Goal: Information Seeking & Learning: Check status

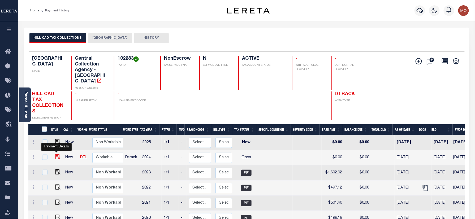
click at [56, 155] on img "" at bounding box center [57, 157] width 5 height 5
checkbox input "true"
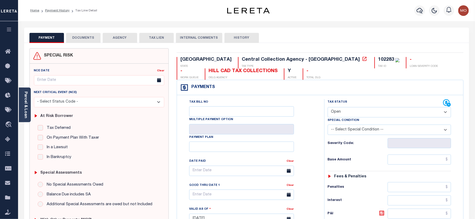
click at [378, 59] on div "102283" at bounding box center [386, 59] width 16 height 5
copy div "102283"
click at [379, 107] on div "Tax Status Status" at bounding box center [386, 103] width 116 height 8
click at [351, 113] on select "- Select Status Code - Open Due/Unpaid Paid Incomplete No Tax Due Internal Refu…" at bounding box center [390, 112] width 124 height 10
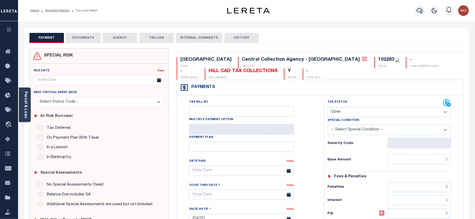
click at [344, 110] on select "- Select Status Code - Open Due/Unpaid Paid Incomplete No Tax Due Internal Refu…" at bounding box center [390, 112] width 124 height 10
select select "PYD"
click at [328, 108] on select "- Select Status Code - Open Due/Unpaid Paid Incomplete No Tax Due Internal Refu…" at bounding box center [390, 112] width 124 height 10
type input "[DATE]"
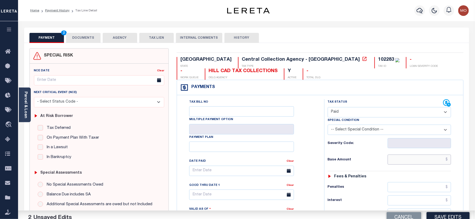
click at [402, 160] on input "text" at bounding box center [420, 160] width 64 height 10
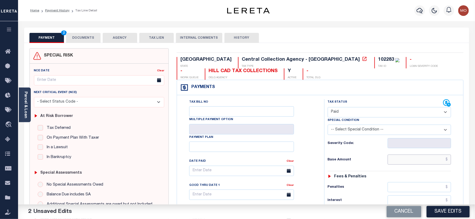
paste input "62.95"
type input "$62.95"
click at [329, 162] on h6 "Base Amount" at bounding box center [358, 160] width 60 height 4
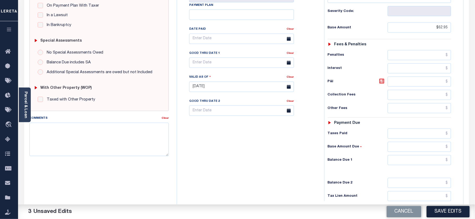
scroll to position [142, 0]
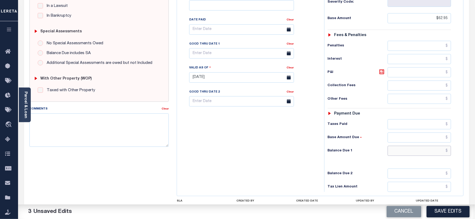
drag, startPoint x: 410, startPoint y: 153, endPoint x: 404, endPoint y: 152, distance: 6.7
click at [410, 153] on input "text" at bounding box center [420, 151] width 64 height 10
type input "$0.00"
click at [264, 150] on div "Tax Bill No Multiple Payment Option Payment Plan Clear" at bounding box center [249, 75] width 142 height 235
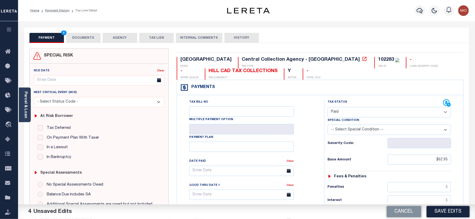
click at [378, 61] on div "102283" at bounding box center [386, 59] width 16 height 5
copy div "102283"
click at [79, 35] on button "DOCUMENTS" at bounding box center [83, 38] width 35 height 10
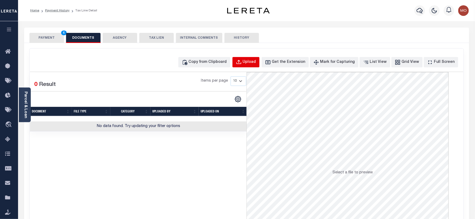
click at [253, 59] on div "Upload" at bounding box center [249, 62] width 13 height 6
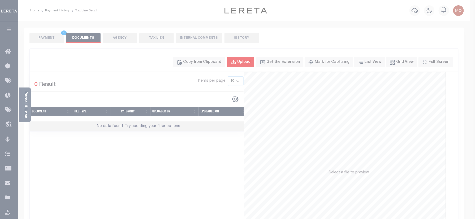
select select "POP"
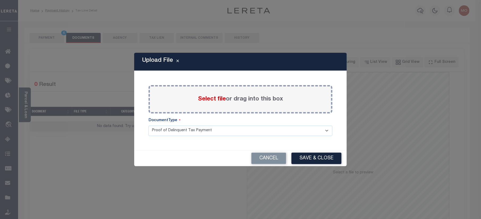
click at [200, 100] on span "Select file" at bounding box center [212, 99] width 28 height 6
click at [0, 0] on input "Select file or drag into this box" at bounding box center [0, 0] width 0 height 0
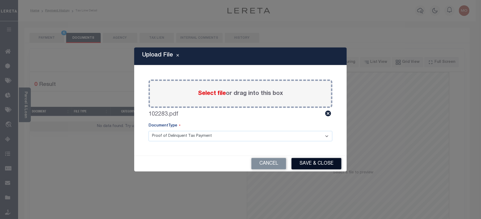
click at [310, 164] on button "Save & Close" at bounding box center [316, 163] width 50 height 11
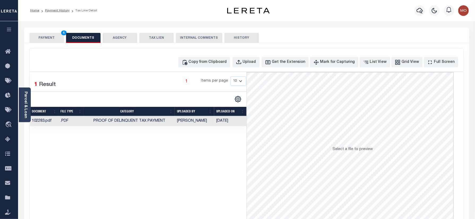
click at [48, 39] on button "PAYMENT 4" at bounding box center [46, 38] width 35 height 10
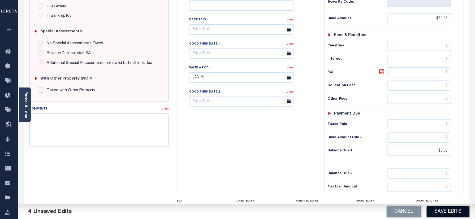
click at [453, 210] on button "Save Edits" at bounding box center [448, 211] width 43 height 11
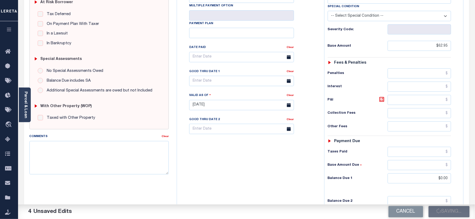
scroll to position [106, 0]
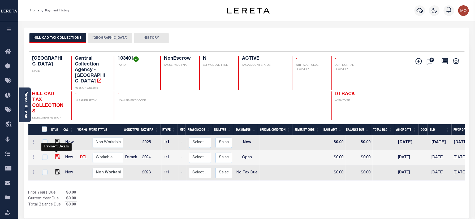
click at [57, 155] on img "" at bounding box center [57, 157] width 5 height 5
checkbox input "true"
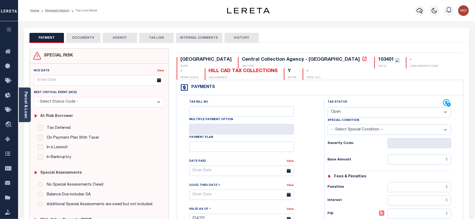
click at [378, 60] on div "103401" at bounding box center [386, 59] width 16 height 5
copy div "103401"
click at [354, 115] on select "- Select Status Code - Open Due/Unpaid Paid Incomplete No Tax Due Internal Refu…" at bounding box center [390, 112] width 124 height 10
select select "NTX"
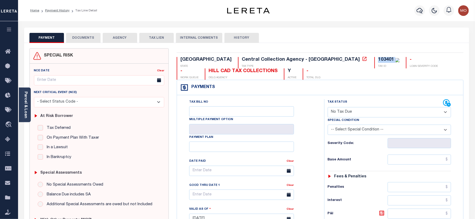
click at [328, 108] on select "- Select Status Code - Open Due/Unpaid Paid Incomplete No Tax Due Internal Refu…" at bounding box center [390, 112] width 124 height 10
type input "[DATE]"
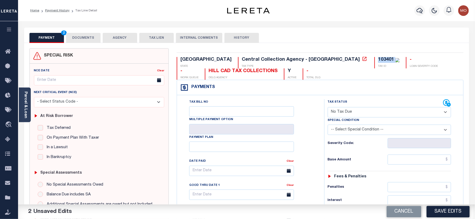
click at [341, 127] on select "-- Select Special Condition -- 3RD PARTY TAX LIEN AGENCY TAX LIEN (A.K.A Inside…" at bounding box center [390, 130] width 124 height 10
select select "5"
click at [328, 126] on select "-- Select Special Condition -- 3RD PARTY TAX LIEN AGENCY TAX LIEN (A.K.A Inside…" at bounding box center [390, 130] width 124 height 10
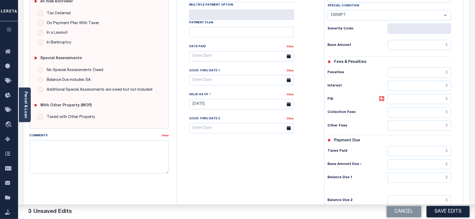
scroll to position [177, 0]
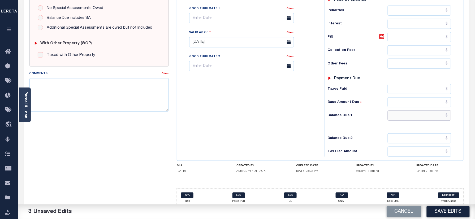
click at [409, 118] on input "text" at bounding box center [420, 116] width 64 height 10
type input "$0.00"
click at [235, 123] on div "Tax Bill No Multiple Payment Option Payment Plan Clear" at bounding box center [249, 39] width 142 height 235
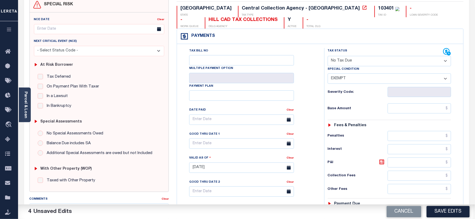
scroll to position [0, 0]
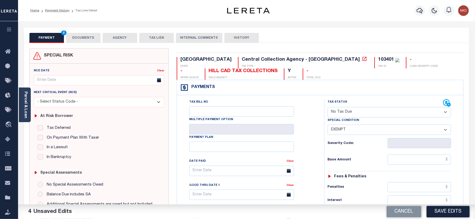
click at [378, 60] on div "103401" at bounding box center [386, 59] width 16 height 5
copy div "103401"
click at [81, 40] on button "DOCUMENTS" at bounding box center [83, 38] width 35 height 10
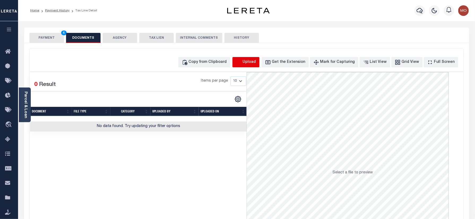
click at [242, 63] on icon "button" at bounding box center [239, 62] width 6 height 6
select select "POP"
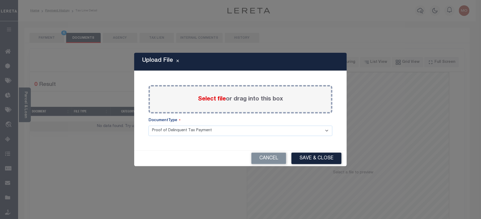
click at [201, 102] on span "Select file" at bounding box center [212, 99] width 28 height 6
click at [0, 0] on input "Select file or drag into this box" at bounding box center [0, 0] width 0 height 0
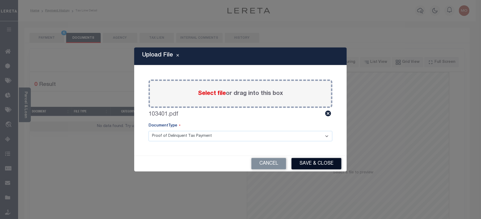
click at [314, 168] on button "Save & Close" at bounding box center [316, 163] width 50 height 11
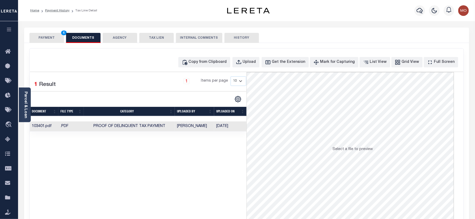
click at [54, 42] on button "PAYMENT 4" at bounding box center [46, 38] width 35 height 10
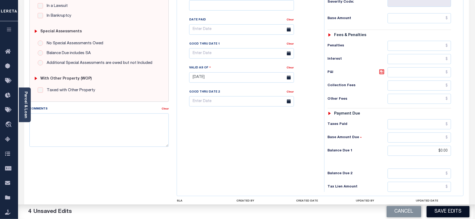
click at [446, 210] on button "Save Edits" at bounding box center [448, 211] width 43 height 11
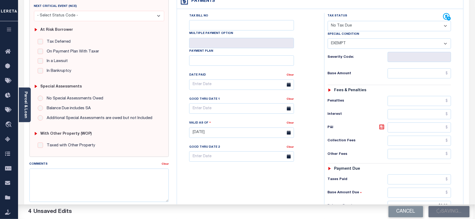
scroll to position [35, 0]
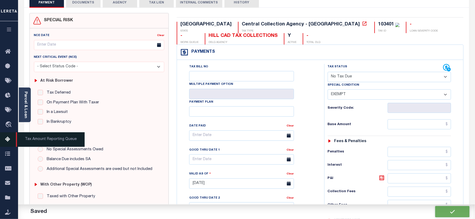
checkbox input "false"
type input "$0"
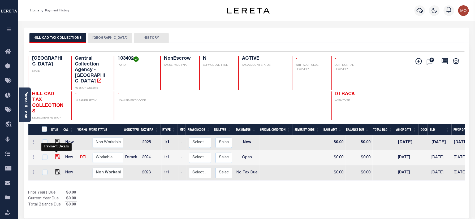
click at [58, 155] on img "" at bounding box center [57, 157] width 5 height 5
checkbox input "true"
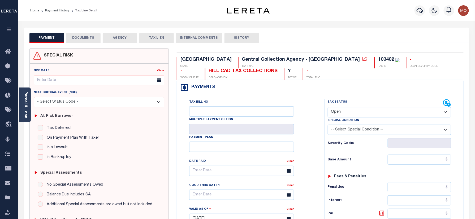
click at [375, 64] on div "103402 TAX ID" at bounding box center [387, 62] width 25 height 11
click at [345, 110] on select "- Select Status Code - Open Due/Unpaid Paid Incomplete No Tax Due Internal Refu…" at bounding box center [390, 112] width 124 height 10
select select "PYD"
click at [328, 108] on select "- Select Status Code - Open Due/Unpaid Paid Incomplete No Tax Due Internal Refu…" at bounding box center [390, 112] width 124 height 10
type input "[DATE]"
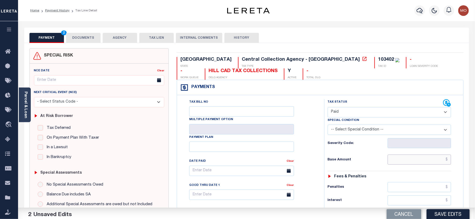
drag, startPoint x: 398, startPoint y: 159, endPoint x: 377, endPoint y: 159, distance: 21.0
click at [398, 159] on input "text" at bounding box center [420, 160] width 64 height 10
paste input "279.71"
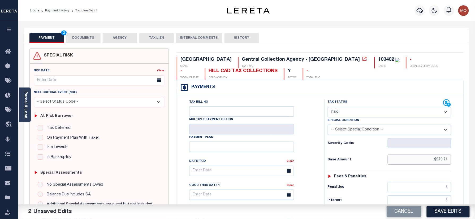
type input "$279.71"
click at [356, 160] on h6 "Base Amount" at bounding box center [358, 160] width 60 height 4
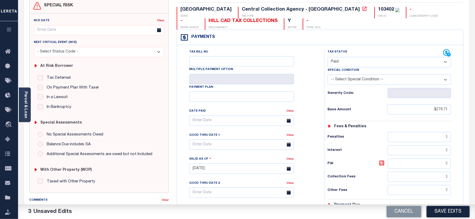
scroll to position [106, 0]
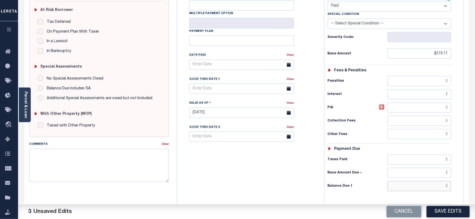
click at [407, 192] on input "text" at bounding box center [420, 186] width 64 height 10
type input "$0.00"
click at [259, 164] on div "Tax Bill No Multiple Payment Option Payment Plan Clear" at bounding box center [249, 110] width 142 height 235
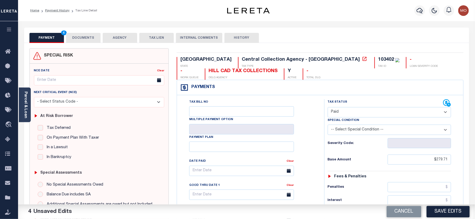
click at [378, 62] on div "103402" at bounding box center [386, 59] width 16 height 5
copy div "103402"
click at [79, 35] on button "DOCUMENTS" at bounding box center [83, 38] width 35 height 10
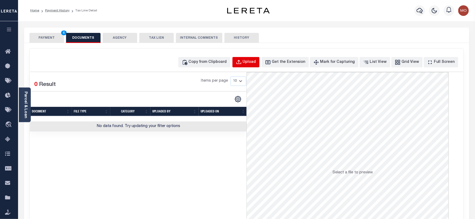
click at [256, 63] on div "Upload" at bounding box center [249, 62] width 13 height 6
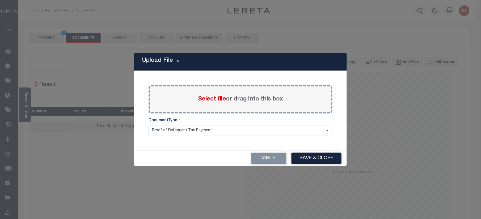
click at [209, 99] on span "Select file" at bounding box center [212, 99] width 28 height 6
click at [0, 0] on input "Select file or drag into this box" at bounding box center [0, 0] width 0 height 0
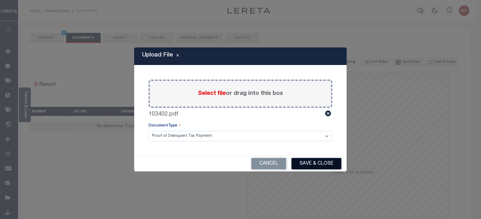
click at [315, 160] on button "Save & Close" at bounding box center [316, 163] width 50 height 11
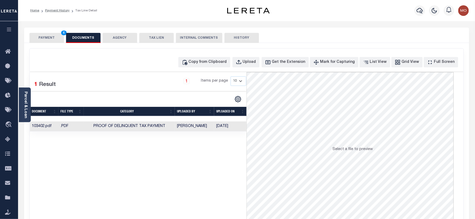
click at [47, 40] on button "PAYMENT 4" at bounding box center [46, 38] width 35 height 10
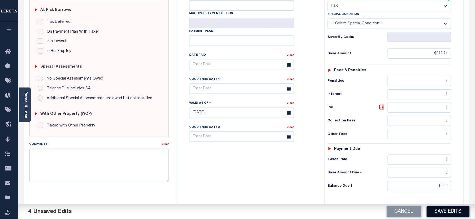
click at [444, 217] on button "Save Edits" at bounding box center [448, 211] width 43 height 11
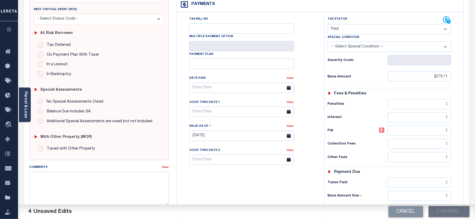
scroll to position [71, 0]
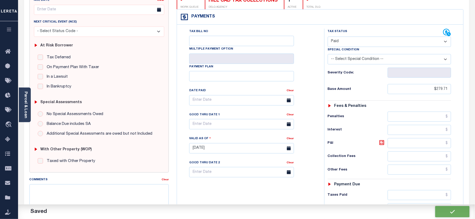
checkbox input "false"
type input "$279.71"
type input "$0"
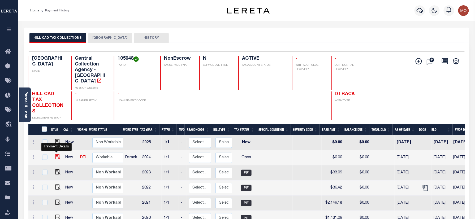
click at [58, 155] on img "" at bounding box center [57, 157] width 5 height 5
checkbox input "true"
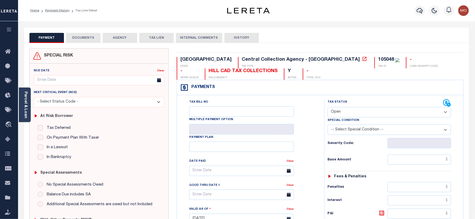
click at [378, 59] on div "105048" at bounding box center [386, 59] width 16 height 5
copy div "105048"
click at [365, 113] on select "- Select Status Code - Open Due/Unpaid Paid Incomplete No Tax Due Internal Refu…" at bounding box center [390, 112] width 124 height 10
select select "PYD"
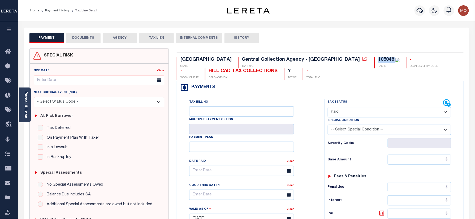
click at [328, 108] on select "- Select Status Code - Open Due/Unpaid Paid Incomplete No Tax Due Internal Refu…" at bounding box center [390, 112] width 124 height 10
type input "[DATE]"
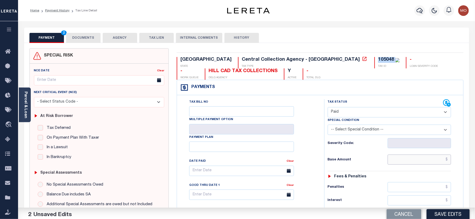
click at [407, 164] on input "text" at bounding box center [420, 160] width 64 height 10
paste input "35.42"
type input "$35.42"
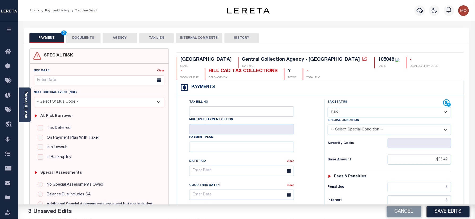
drag, startPoint x: 362, startPoint y: 163, endPoint x: 381, endPoint y: 185, distance: 29.7
click at [362, 162] on h6 "Base Amount" at bounding box center [358, 160] width 60 height 4
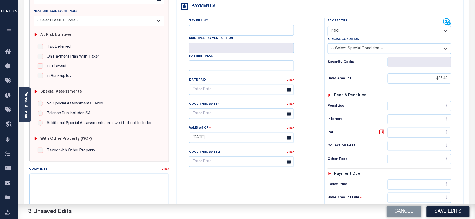
scroll to position [142, 0]
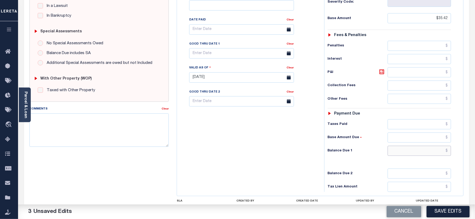
drag, startPoint x: 411, startPoint y: 152, endPoint x: 405, endPoint y: 157, distance: 8.0
click at [411, 152] on input "text" at bounding box center [420, 151] width 64 height 10
type input "$0.00"
click at [252, 158] on div "Tax Bill No Multiple Payment Option Payment Plan Clear" at bounding box center [249, 75] width 142 height 235
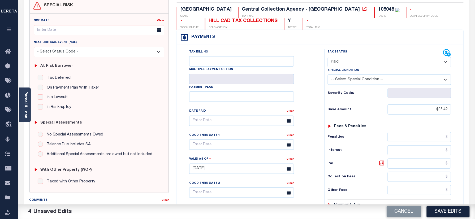
scroll to position [0, 0]
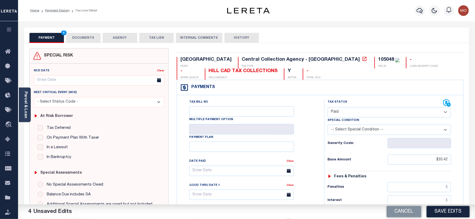
click at [291, 57] on div "TX STATE Central Collection Agency - TX TAX TYPE 105048 TAX ID - LOAN SEVERITY …" at bounding box center [320, 218] width 295 height 341
copy div "105048"
click at [79, 41] on button "DOCUMENTS" at bounding box center [83, 38] width 35 height 10
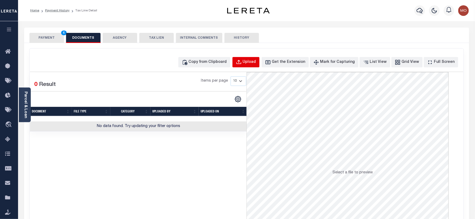
click at [256, 61] on div "Upload" at bounding box center [249, 62] width 13 height 6
select select "POP"
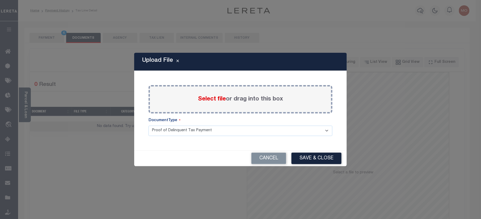
click at [207, 97] on span "Select file" at bounding box center [212, 99] width 28 height 6
click at [0, 0] on input "Select file or drag into this box" at bounding box center [0, 0] width 0 height 0
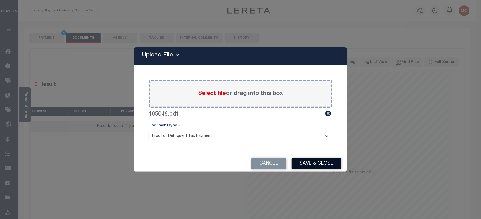
click at [312, 166] on button "Save & Close" at bounding box center [316, 163] width 50 height 11
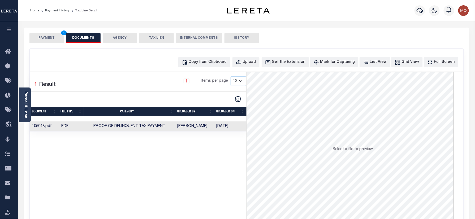
click at [44, 37] on button "PAYMENT 4" at bounding box center [46, 38] width 35 height 10
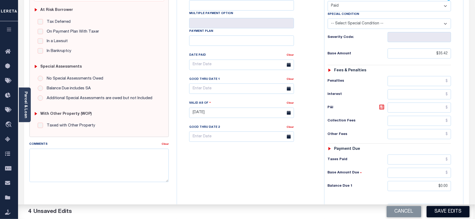
click at [448, 211] on button "Save Edits" at bounding box center [448, 211] width 43 height 11
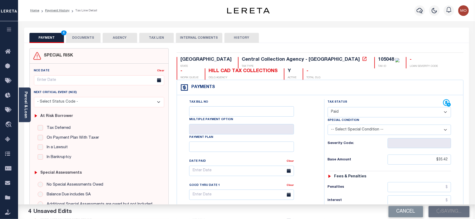
click at [80, 37] on button "DOCUMENTS" at bounding box center [83, 38] width 35 height 10
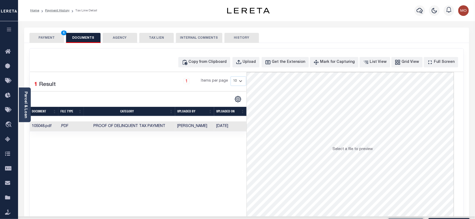
click at [34, 38] on button "PAYMENT 4" at bounding box center [46, 38] width 35 height 10
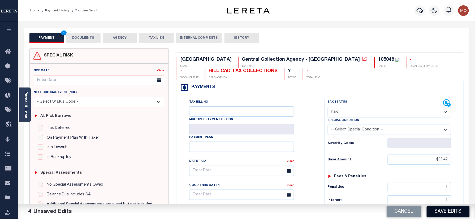
click at [443, 214] on button "Save Edits" at bounding box center [448, 211] width 43 height 11
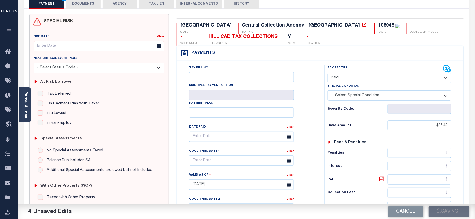
scroll to position [71, 0]
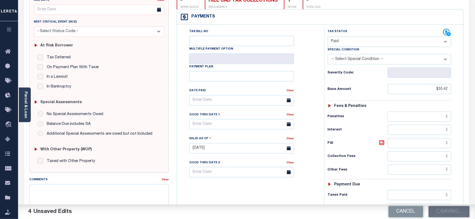
click at [313, 73] on div "Tax Bill No Multiple Payment Option Payment Plan Clear" at bounding box center [249, 103] width 134 height 149
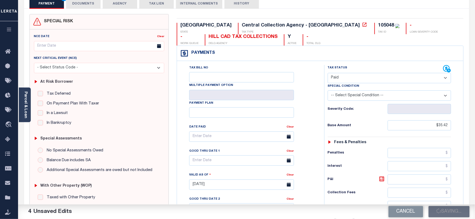
scroll to position [0, 0]
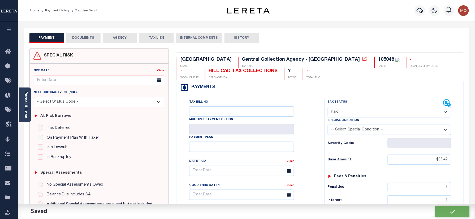
checkbox input "false"
type input "$35.42"
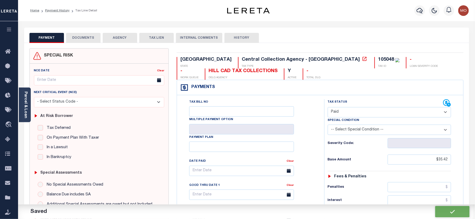
type input "$0"
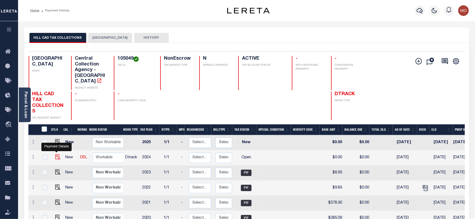
click at [56, 155] on img "" at bounding box center [57, 157] width 5 height 5
checkbox input "true"
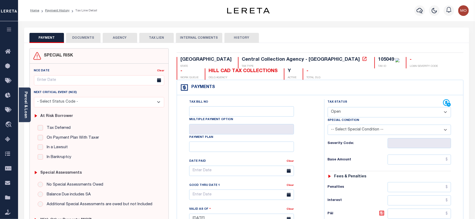
click at [378, 59] on div "105049" at bounding box center [386, 59] width 16 height 5
copy div "105049"
click at [367, 107] on div "Tax Status Status" at bounding box center [386, 103] width 116 height 8
drag, startPoint x: 342, startPoint y: 115, endPoint x: 342, endPoint y: 118, distance: 3.2
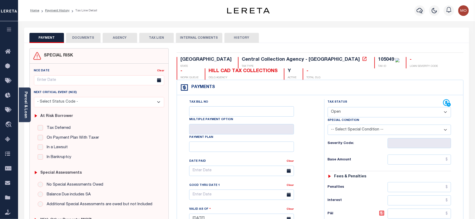
click at [342, 115] on select "- Select Status Code - Open Due/Unpaid Paid Incomplete No Tax Due Internal Refu…" at bounding box center [390, 112] width 124 height 10
select select "PYD"
click at [328, 108] on select "- Select Status Code - Open Due/Unpaid Paid Incomplete No Tax Due Internal Refu…" at bounding box center [390, 112] width 124 height 10
type input "[DATE]"
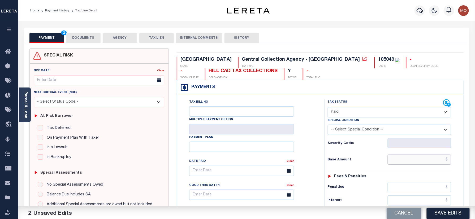
drag, startPoint x: 407, startPoint y: 158, endPoint x: 339, endPoint y: 161, distance: 68.1
click at [407, 158] on input "text" at bounding box center [420, 160] width 64 height 10
paste input "9.48"
type input "$9.48"
click at [338, 161] on h6 "Base Amount" at bounding box center [358, 160] width 60 height 4
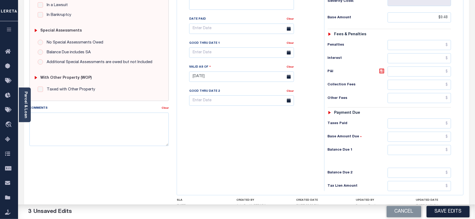
scroll to position [177, 0]
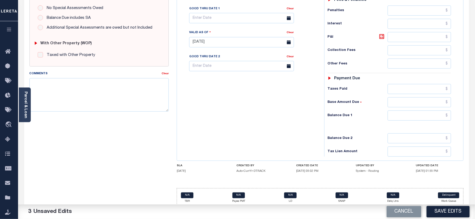
click at [409, 124] on div "Tax Status Status - Select Status Code -" at bounding box center [392, 39] width 134 height 235
click at [406, 118] on input "text" at bounding box center [420, 116] width 64 height 10
type input "$0.00"
click at [262, 120] on div "Tax Bill No Multiple Payment Option Payment Plan Clear" at bounding box center [249, 39] width 142 height 235
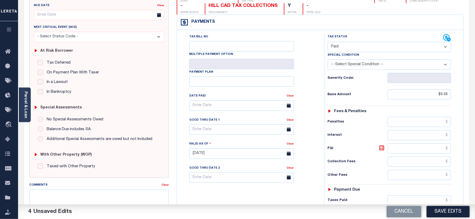
scroll to position [0, 0]
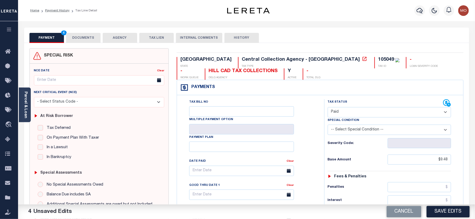
click at [378, 59] on div "105049" at bounding box center [386, 59] width 16 height 5
copy div "105049"
click at [86, 35] on button "DOCUMENTS" at bounding box center [83, 38] width 35 height 10
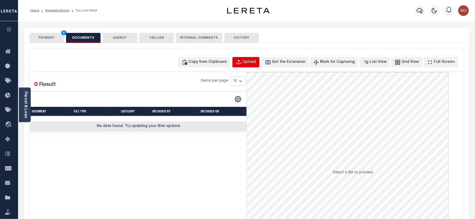
click at [256, 59] on div "Upload" at bounding box center [249, 62] width 13 height 6
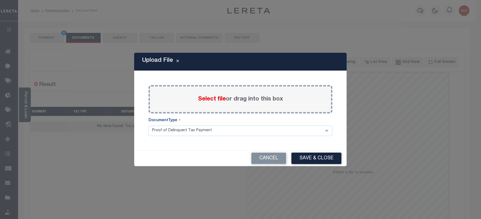
click at [202, 96] on label "Select file or drag into this box" at bounding box center [240, 99] width 85 height 9
click at [0, 0] on input "Select file or drag into this box" at bounding box center [0, 0] width 0 height 0
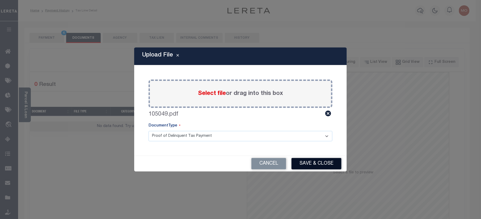
click at [309, 164] on button "Save & Close" at bounding box center [316, 163] width 50 height 11
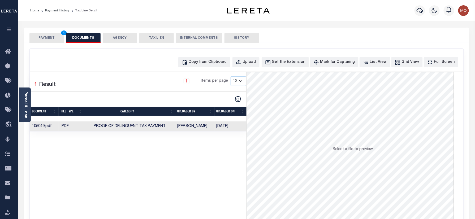
click at [53, 39] on button "PAYMENT 4" at bounding box center [46, 38] width 35 height 10
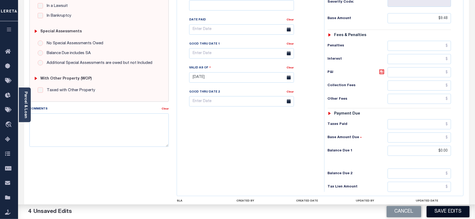
click at [441, 213] on button "Save Edits" at bounding box center [448, 211] width 43 height 11
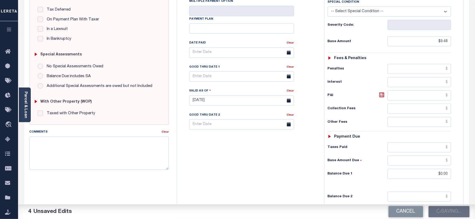
scroll to position [106, 0]
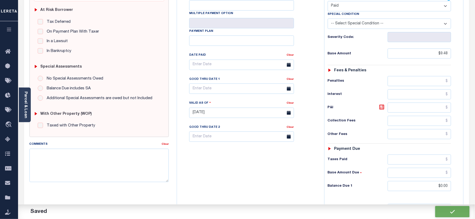
checkbox input "false"
type input "$9.48"
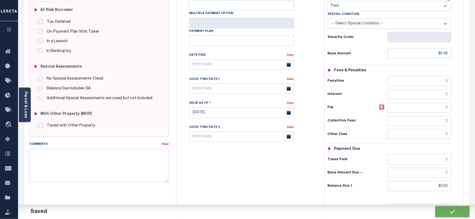
type input "$0"
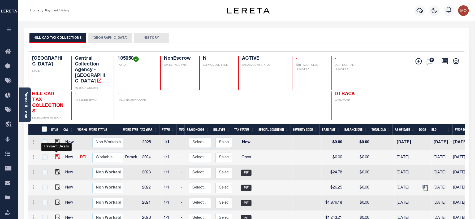
click at [56, 155] on img "" at bounding box center [57, 157] width 5 height 5
checkbox input "true"
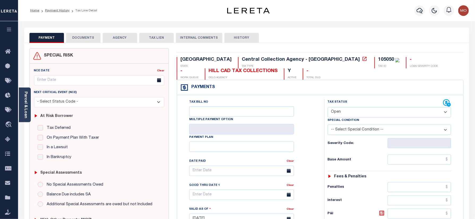
click at [378, 59] on div "105050" at bounding box center [386, 59] width 16 height 5
copy div "105050"
drag, startPoint x: 355, startPoint y: 114, endPoint x: 355, endPoint y: 120, distance: 5.6
click at [355, 114] on select "- Select Status Code - Open Due/Unpaid Paid Incomplete No Tax Due Internal Refu…" at bounding box center [390, 112] width 124 height 10
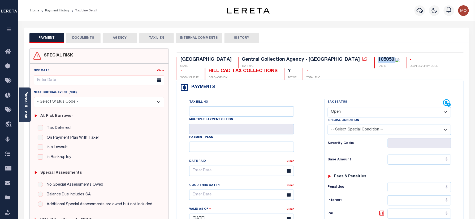
select select "PYD"
click at [328, 108] on select "- Select Status Code - Open Due/Unpaid Paid Incomplete No Tax Due Internal Refu…" at bounding box center [390, 112] width 124 height 10
type input "[DATE]"
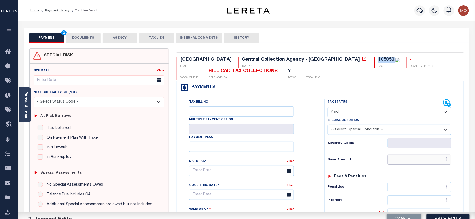
drag, startPoint x: 425, startPoint y: 161, endPoint x: 382, endPoint y: 161, distance: 42.5
click at [425, 161] on input "text" at bounding box center [420, 160] width 64 height 10
paste input "26.01"
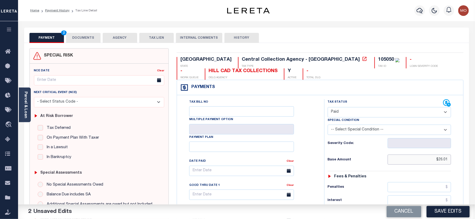
type input "$26.01"
drag, startPoint x: 341, startPoint y: 161, endPoint x: 349, endPoint y: 165, distance: 8.8
click at [341, 161] on h6 "Base Amount" at bounding box center [358, 160] width 60 height 4
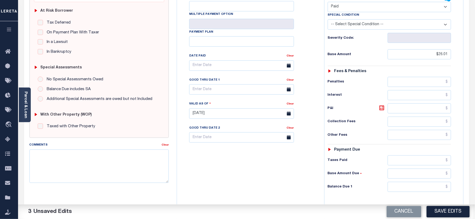
scroll to position [177, 0]
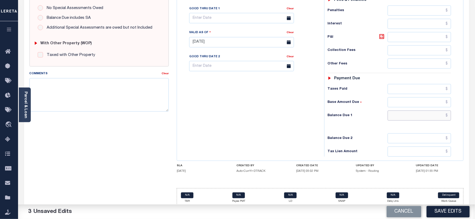
click at [407, 118] on input "text" at bounding box center [420, 116] width 64 height 10
type input "$0.00"
click at [261, 120] on div "Tax Bill No Multiple Payment Option Payment Plan Clear" at bounding box center [249, 39] width 142 height 235
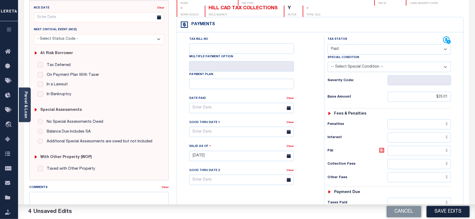
scroll to position [0, 0]
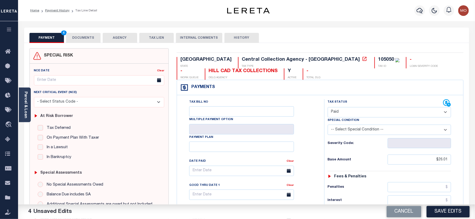
click at [378, 57] on div "105050" at bounding box center [389, 60] width 22 height 6
copy div "105050"
click at [81, 40] on button "DOCUMENTS" at bounding box center [83, 38] width 35 height 10
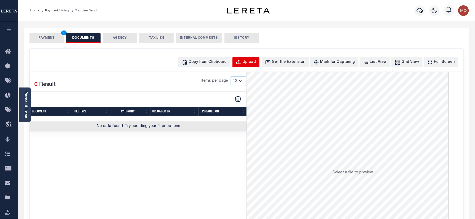
click at [256, 60] on div "Upload" at bounding box center [249, 62] width 13 height 6
select select "POP"
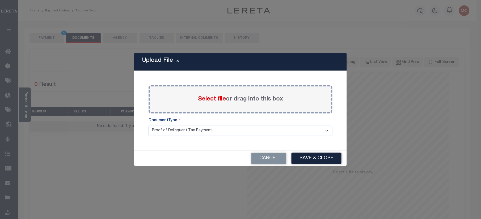
click at [210, 99] on span "Select file" at bounding box center [212, 99] width 28 height 6
click at [0, 0] on input "Select file or drag into this box" at bounding box center [0, 0] width 0 height 0
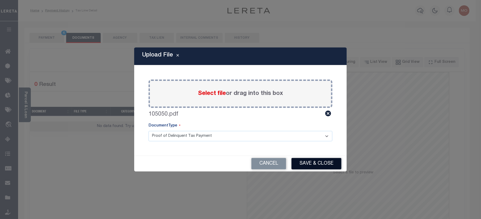
click at [308, 163] on button "Save & Close" at bounding box center [316, 163] width 50 height 11
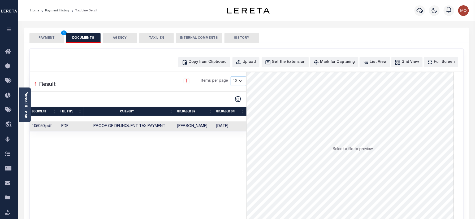
click at [52, 42] on button "PAYMENT 4" at bounding box center [46, 38] width 35 height 10
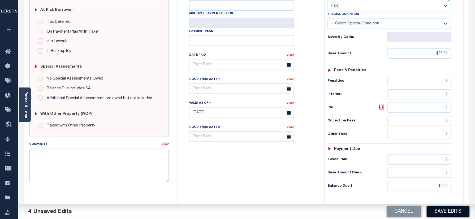
click at [451, 211] on button "Save Edits" at bounding box center [448, 211] width 43 height 11
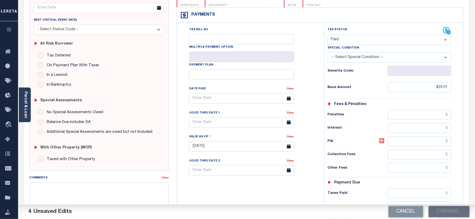
scroll to position [71, 0]
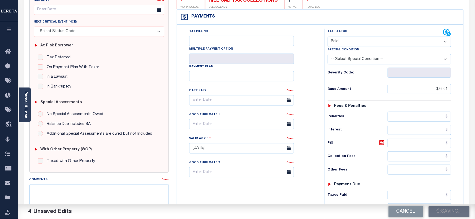
click at [181, 73] on div "Tax Bill No Multiple Payment Option Payment Plan Clear" at bounding box center [249, 146] width 142 height 235
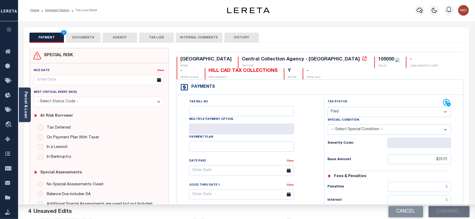
scroll to position [0, 0]
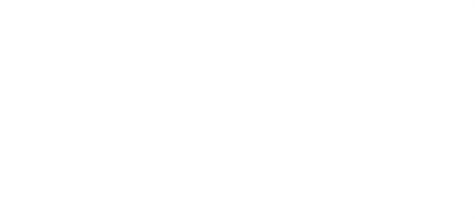
select select "PYD"
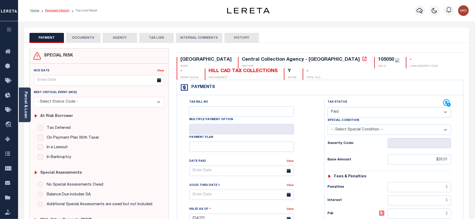
click at [58, 10] on link "Payment History" at bounding box center [57, 10] width 24 height 3
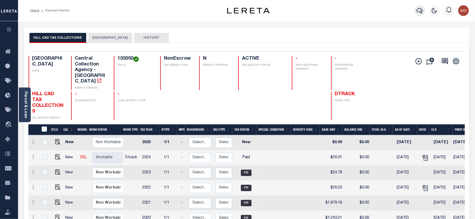
click at [419, 13] on icon "button" at bounding box center [420, 10] width 6 height 6
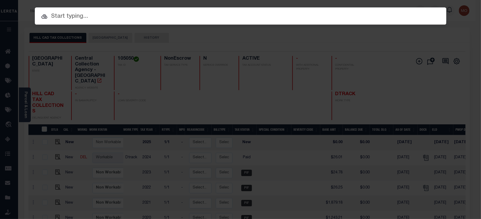
click at [115, 19] on input "text" at bounding box center [240, 16] width 411 height 9
paste input "82036414"
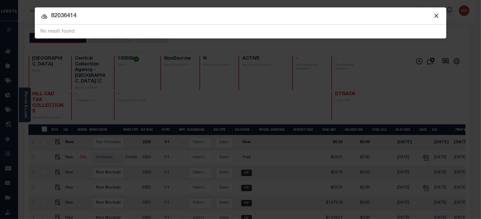
click at [51, 16] on input "82036414" at bounding box center [240, 15] width 411 height 9
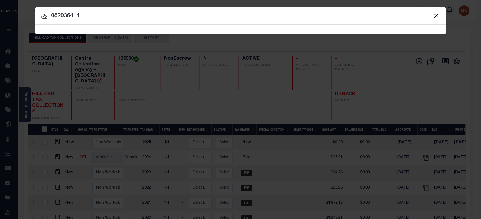
type input "082036414"
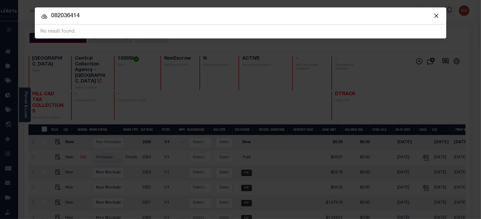
click at [436, 15] on button "Close" at bounding box center [436, 15] width 7 height 7
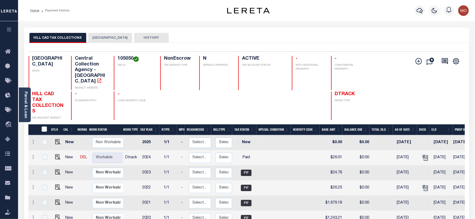
click at [230, 93] on div at bounding box center [215, 106] width 33 height 29
click at [187, 12] on div "Home Payment History" at bounding box center [119, 10] width 186 height 11
click at [57, 155] on img "" at bounding box center [57, 157] width 5 height 5
checkbox input "true"
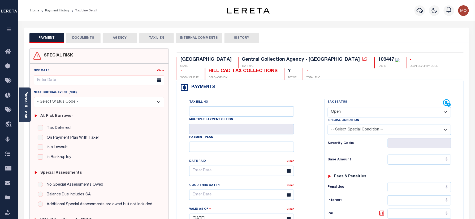
click at [378, 58] on div "109447" at bounding box center [386, 59] width 16 height 5
copy div "109447"
click at [342, 113] on select "- Select Status Code - Open Due/Unpaid Paid Incomplete No Tax Due Internal Refu…" at bounding box center [390, 112] width 124 height 10
select select "PYD"
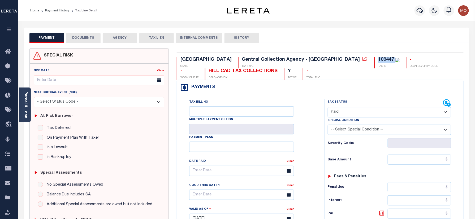
click at [328, 108] on select "- Select Status Code - Open Due/Unpaid Paid Incomplete No Tax Due Internal Refu…" at bounding box center [390, 112] width 124 height 10
type input "[DATE]"
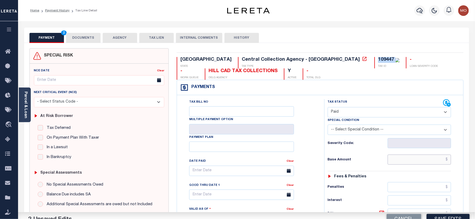
drag, startPoint x: 417, startPoint y: 164, endPoint x: 414, endPoint y: 163, distance: 3.4
click at [417, 164] on input "text" at bounding box center [420, 160] width 64 height 10
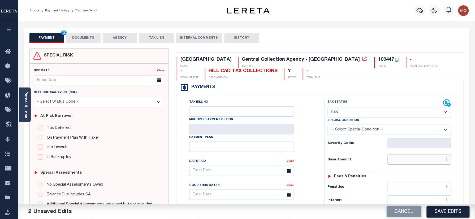
paste input "1,981.76"
type input "$1,981.76"
click at [355, 168] on div "Tax Status Status - Select Status Code -" at bounding box center [392, 216] width 134 height 235
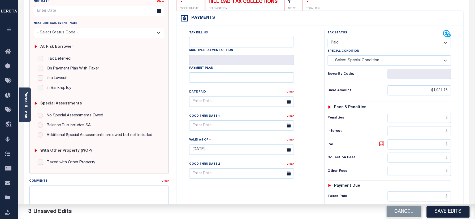
scroll to position [106, 0]
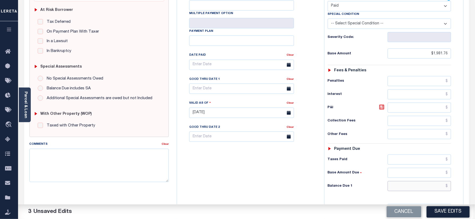
drag, startPoint x: 407, startPoint y: 193, endPoint x: 322, endPoint y: 193, distance: 85.0
click at [407, 192] on input "text" at bounding box center [420, 186] width 64 height 10
type input "$0.00"
click at [245, 197] on div "Tax Bill No Multiple Payment Option Payment Plan Clear" at bounding box center [249, 110] width 142 height 235
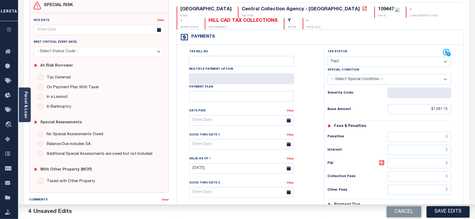
scroll to position [0, 0]
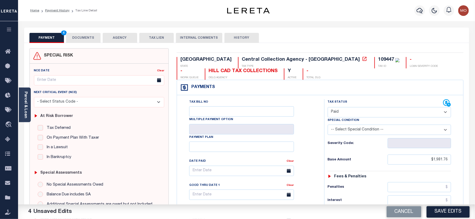
click at [378, 61] on div "109447" at bounding box center [386, 59] width 16 height 5
copy div "109447"
click at [70, 35] on button "DOCUMENTS" at bounding box center [83, 38] width 35 height 10
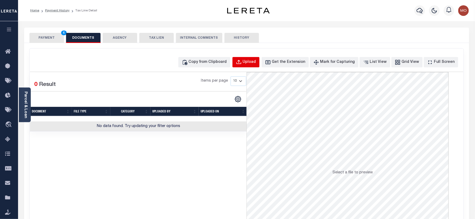
click at [256, 62] on div "Upload" at bounding box center [249, 62] width 13 height 6
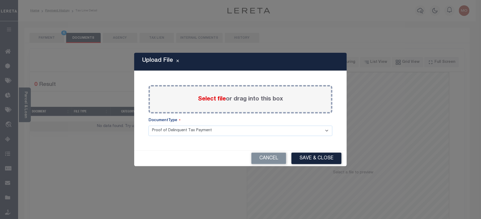
click at [202, 101] on span "Select file" at bounding box center [212, 99] width 28 height 6
click at [0, 0] on input "Select file or drag into this box" at bounding box center [0, 0] width 0 height 0
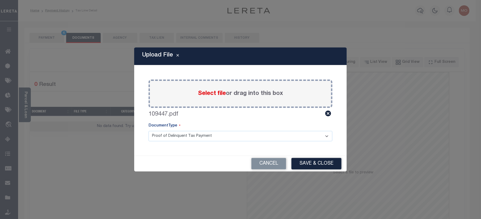
click at [301, 164] on button "Save & Close" at bounding box center [316, 163] width 50 height 11
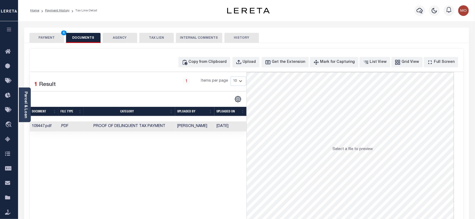
click at [47, 35] on button "PAYMENT 4" at bounding box center [46, 38] width 35 height 10
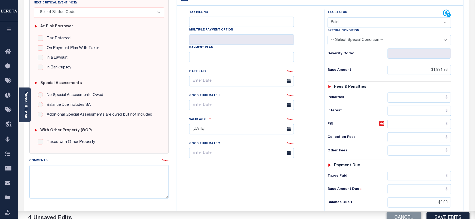
scroll to position [142, 0]
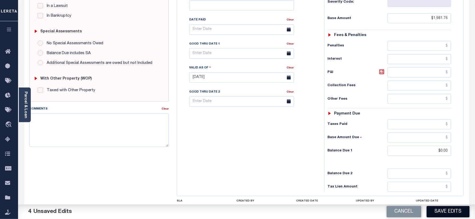
click at [446, 211] on button "Save Edits" at bounding box center [448, 211] width 43 height 11
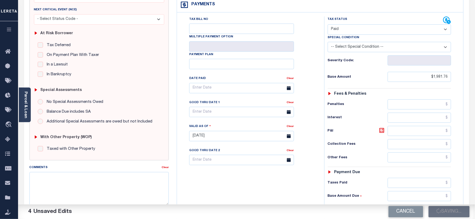
scroll to position [35, 0]
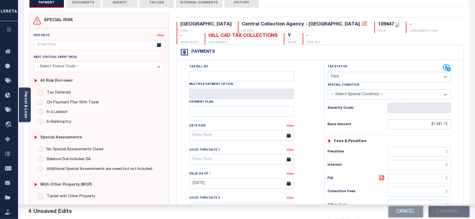
click at [175, 87] on div "TX STATE Central Collection Agency - TX TAX TYPE 109447 TAX ID - LOAN SEVERITY …" at bounding box center [320, 183] width 295 height 341
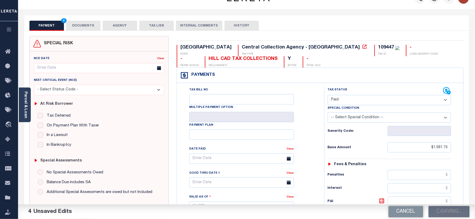
scroll to position [0, 0]
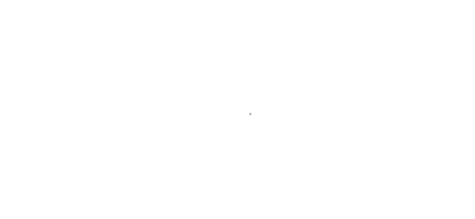
checkbox input "false"
type input "[DATE]"
select select "PYD"
type input "$1,981.76"
type input "$0"
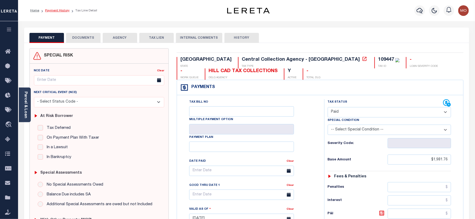
click at [60, 12] on link "Payment History" at bounding box center [57, 10] width 24 height 3
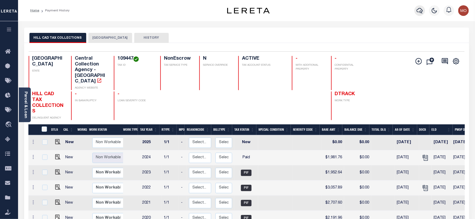
click at [422, 10] on icon "button" at bounding box center [420, 11] width 6 height 6
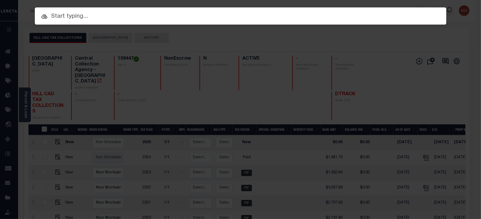
click at [82, 19] on input "text" at bounding box center [240, 16] width 411 height 9
paste input "97117670"
type input "97117670"
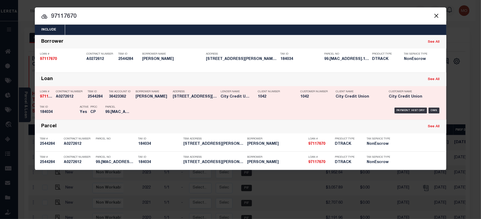
click at [99, 109] on div "PPCC CP" at bounding box center [94, 110] width 15 height 15
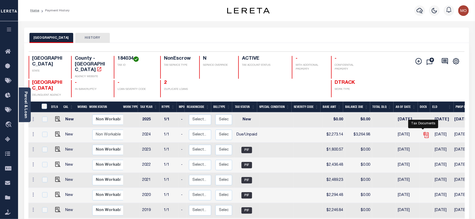
click at [424, 132] on icon "" at bounding box center [426, 135] width 7 height 7
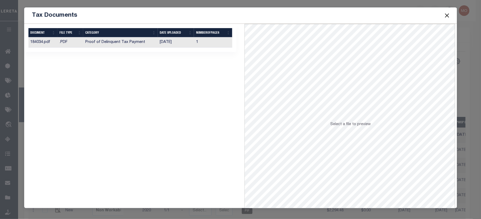
click at [124, 45] on td "Proof of Delinquent Tax Payment" at bounding box center [120, 42] width 74 height 10
click at [447, 16] on button "Close" at bounding box center [446, 15] width 7 height 7
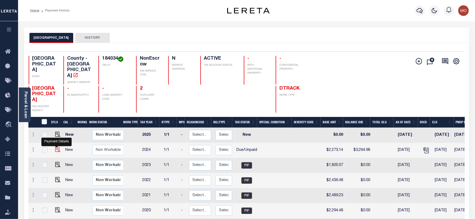
click at [55, 152] on img "" at bounding box center [57, 149] width 5 height 5
checkbox input "true"
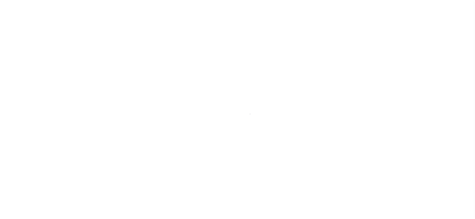
select select "DUE"
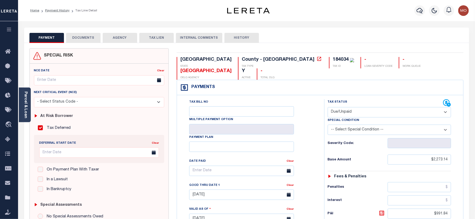
click at [80, 38] on button "DOCUMENTS" at bounding box center [83, 38] width 35 height 10
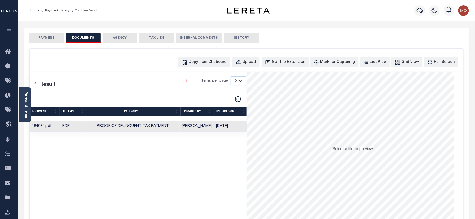
click at [56, 7] on ol "Home Payment History Tax Line Detail" at bounding box center [63, 10] width 75 height 11
click at [54, 11] on link "Payment History" at bounding box center [57, 10] width 24 height 3
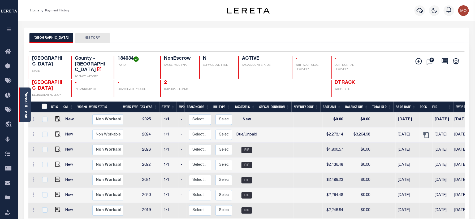
click at [24, 106] on link "Parcel & Loan" at bounding box center [26, 105] width 4 height 27
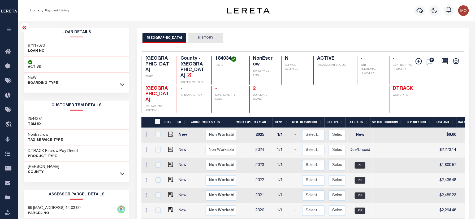
click at [253, 86] on link "2" at bounding box center [254, 88] width 3 height 5
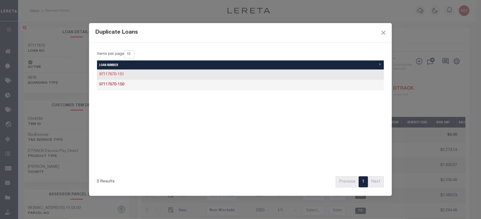
click at [111, 75] on link "97117670-151" at bounding box center [111, 75] width 25 height 4
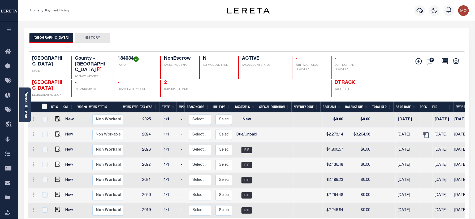
click at [166, 80] on link "2" at bounding box center [165, 82] width 3 height 5
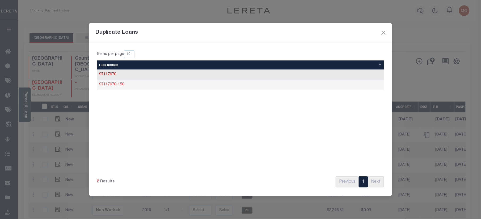
click at [112, 86] on link "97117670-150" at bounding box center [111, 85] width 25 height 4
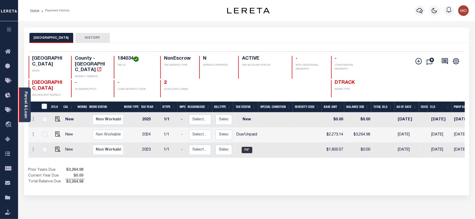
click at [20, 104] on div "Parcel & Loan" at bounding box center [25, 105] width 12 height 35
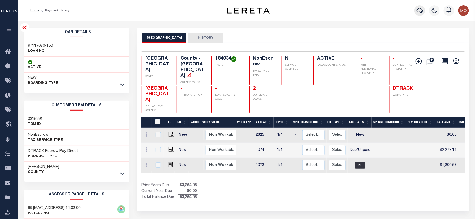
click at [421, 11] on icon "button" at bounding box center [420, 10] width 6 height 6
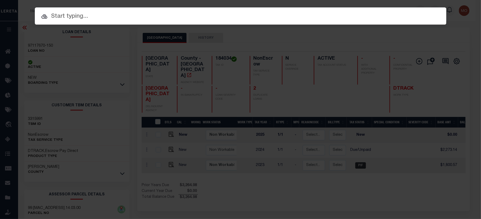
click at [75, 15] on input "text" at bounding box center [240, 16] width 411 height 9
paste input "400049500"
type input "400049500"
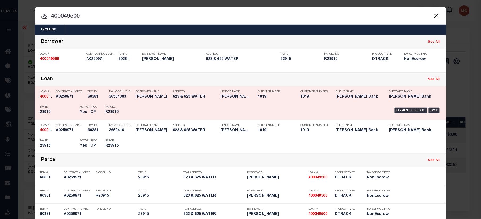
click at [59, 104] on div "Tax ID 23915" at bounding box center [58, 110] width 37 height 15
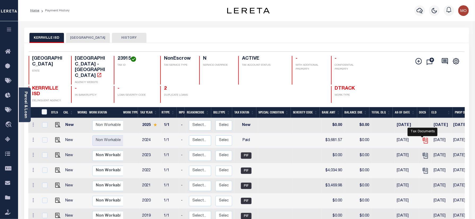
click at [423, 138] on icon "" at bounding box center [425, 140] width 7 height 7
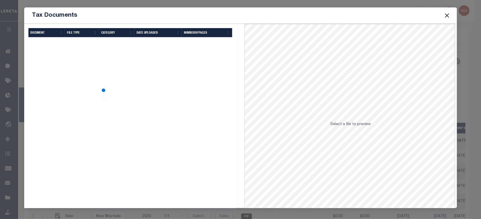
click at [131, 101] on div "Selected Results Items per page" at bounding box center [130, 140] width 220 height 232
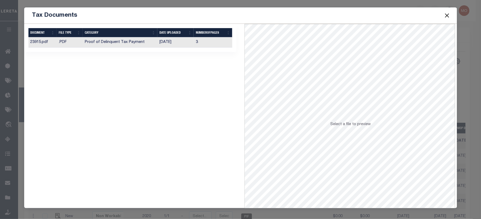
click at [135, 45] on td "Proof of Delinquent Tax Payment" at bounding box center [120, 42] width 75 height 10
click at [447, 14] on button "Close" at bounding box center [446, 15] width 7 height 7
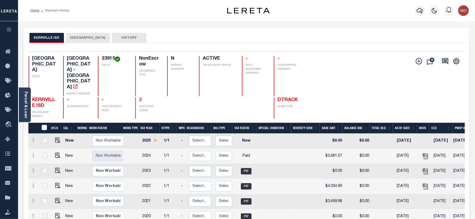
click at [139, 98] on link "2" at bounding box center [140, 100] width 3 height 5
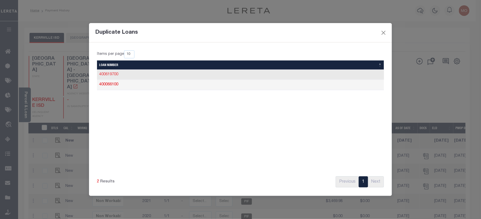
click at [112, 74] on link "400619700" at bounding box center [108, 75] width 19 height 4
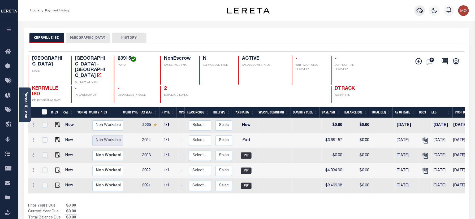
click at [422, 12] on icon "button" at bounding box center [420, 11] width 6 height 6
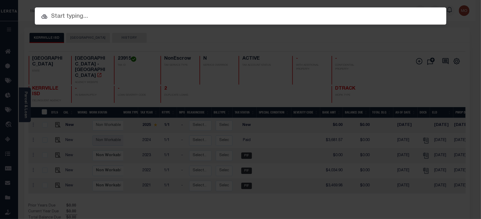
paste input "8001029154"
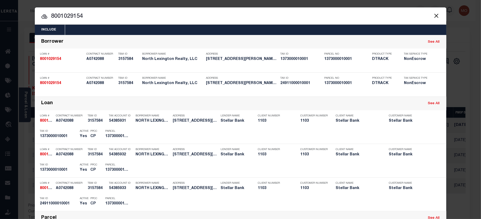
type input "8001029154"
drag, startPoint x: 93, startPoint y: 15, endPoint x: 88, endPoint y: 18, distance: 5.5
click at [93, 15] on input "8001029154" at bounding box center [240, 16] width 411 height 9
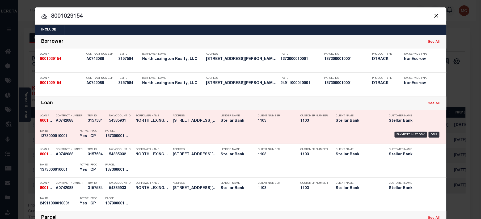
click at [96, 136] on div "PPCC CP" at bounding box center [94, 134] width 15 height 15
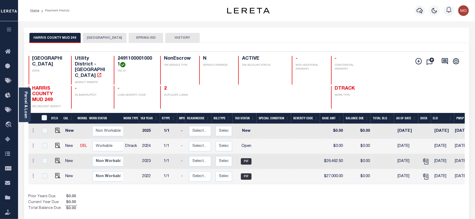
click at [96, 37] on button "[GEOGRAPHIC_DATA]" at bounding box center [105, 38] width 44 height 10
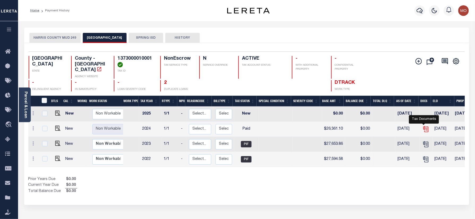
click at [423, 126] on icon "" at bounding box center [426, 129] width 7 height 7
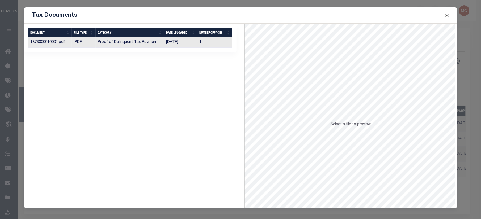
click at [148, 44] on td "Proof of Delinquent Tax Payment" at bounding box center [130, 42] width 69 height 10
click at [446, 15] on button "Close" at bounding box center [446, 15] width 7 height 7
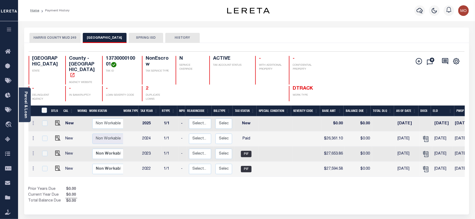
click at [146, 86] on link "2" at bounding box center [147, 88] width 3 height 5
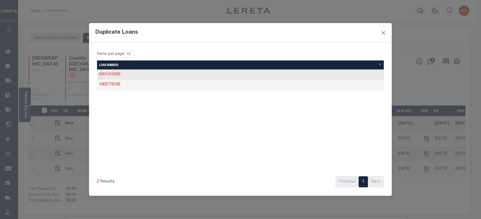
click at [109, 75] on link "8001010938" at bounding box center [109, 75] width 21 height 4
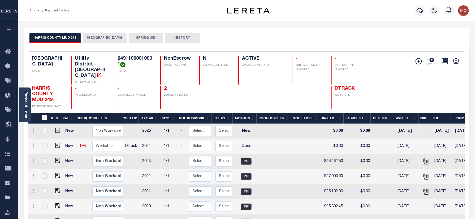
drag, startPoint x: 0, startPoint y: 0, endPoint x: 96, endPoint y: 40, distance: 104.0
click at [96, 40] on button "[GEOGRAPHIC_DATA]" at bounding box center [105, 38] width 44 height 10
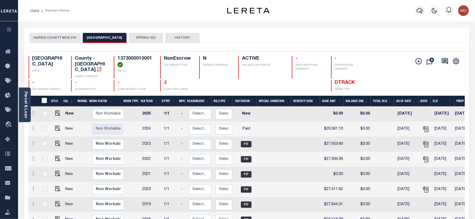
click at [165, 80] on link "2" at bounding box center [165, 82] width 3 height 5
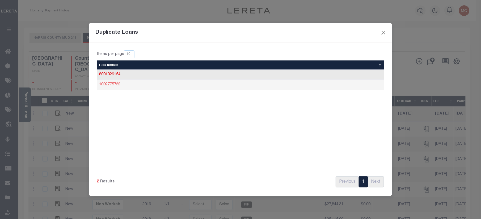
click at [107, 84] on link "1002775732" at bounding box center [109, 85] width 21 height 4
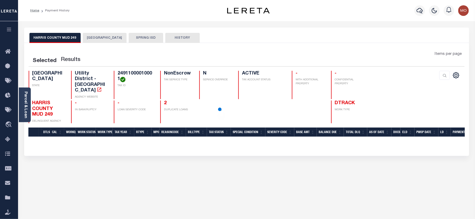
click at [97, 36] on button "[GEOGRAPHIC_DATA]" at bounding box center [105, 38] width 44 height 10
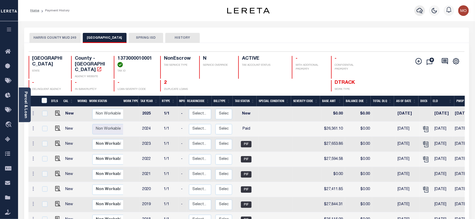
click at [419, 12] on icon "button" at bounding box center [420, 11] width 6 height 6
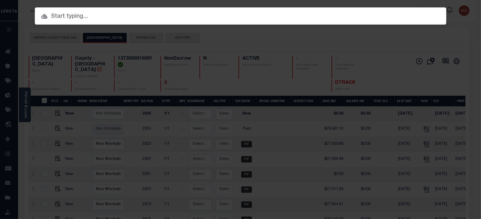
click at [100, 20] on input "text" at bounding box center [240, 16] width 411 height 9
paste input "5001011310"
type input "5001011310"
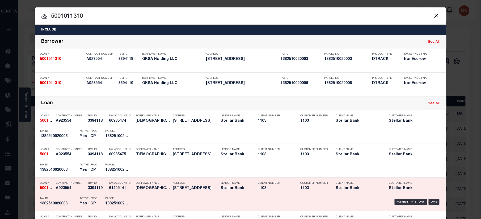
scroll to position [71, 0]
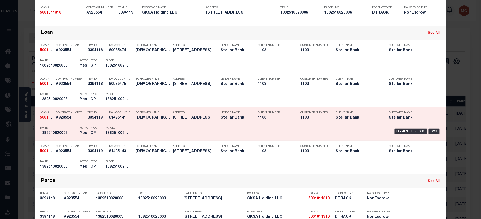
click at [71, 132] on h5 "1382510020006" at bounding box center [58, 133] width 37 height 5
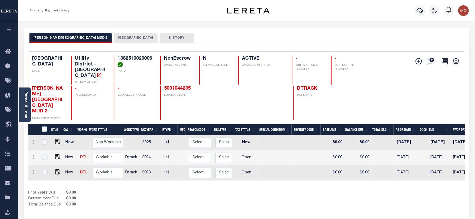
click at [114, 39] on button "[GEOGRAPHIC_DATA]" at bounding box center [136, 38] width 44 height 10
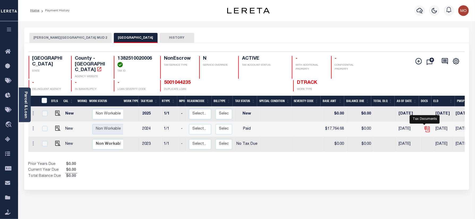
click at [425, 126] on icon "" at bounding box center [427, 128] width 4 height 4
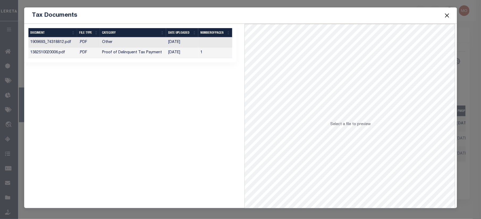
click at [129, 46] on td "Other" at bounding box center [133, 42] width 66 height 10
click at [124, 55] on td "Proof of Delinquent Tax Payment" at bounding box center [133, 53] width 66 height 10
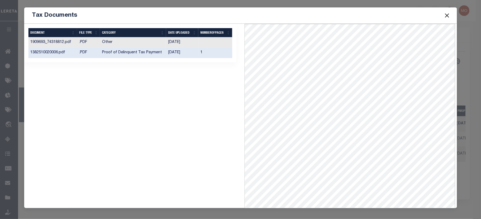
click at [446, 14] on button "Close" at bounding box center [446, 15] width 7 height 7
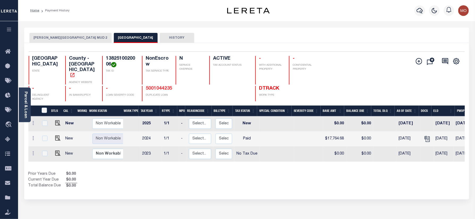
click at [146, 86] on link "5001044235" at bounding box center [159, 88] width 27 height 5
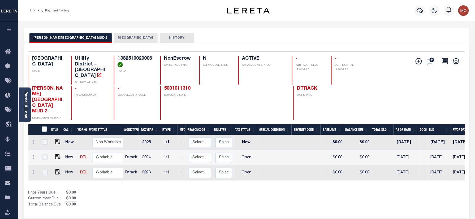
click at [114, 37] on button "[GEOGRAPHIC_DATA]" at bounding box center [136, 38] width 44 height 10
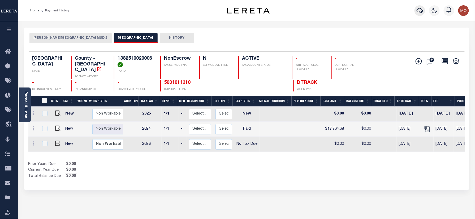
click at [421, 11] on icon "button" at bounding box center [420, 11] width 6 height 6
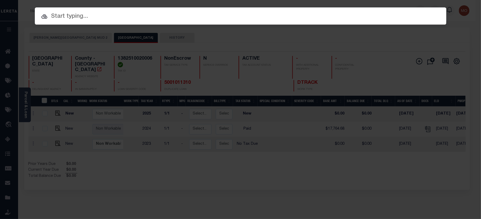
click at [107, 24] on div "Include Loans TBM Customers Borrowers Payments (Lender Non-Disb) Payments (Lend…" at bounding box center [240, 29] width 411 height 10
click at [100, 18] on input "text" at bounding box center [240, 16] width 411 height 9
paste input "10022554"
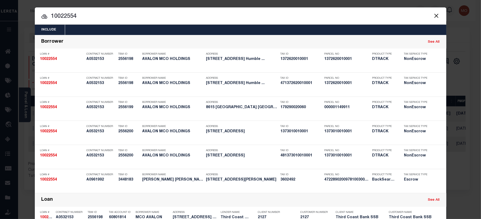
type input "10022554"
click at [104, 14] on input "10022554" at bounding box center [240, 16] width 411 height 9
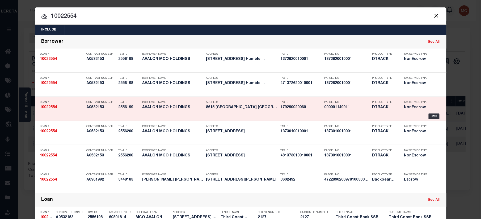
scroll to position [259, 0]
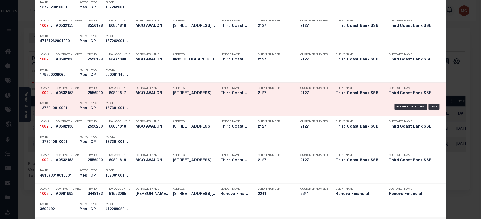
click at [76, 106] on div "Active Yes" at bounding box center [81, 107] width 11 height 15
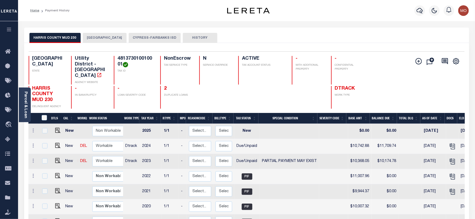
click at [97, 41] on button "[GEOGRAPHIC_DATA]" at bounding box center [105, 38] width 44 height 10
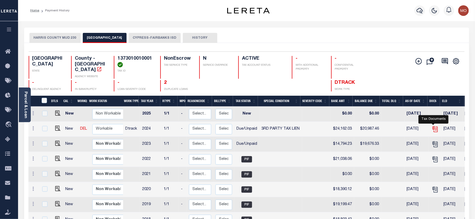
click at [435, 126] on icon "" at bounding box center [435, 129] width 7 height 7
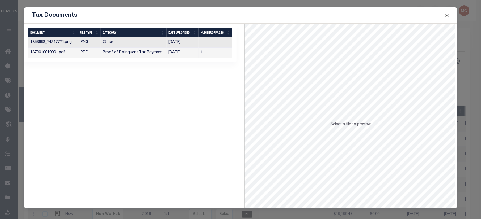
click at [124, 52] on td "Proof of Delinquent Tax Payment" at bounding box center [134, 53] width 66 height 10
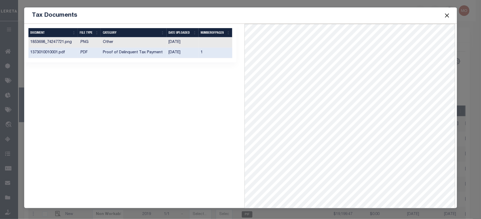
click at [448, 14] on button "Close" at bounding box center [446, 15] width 7 height 7
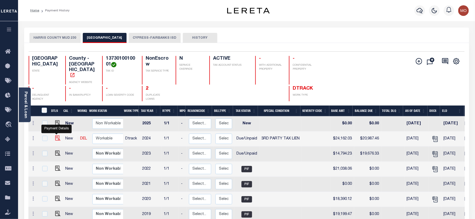
click at [58, 136] on img "" at bounding box center [57, 138] width 5 height 5
checkbox input "true"
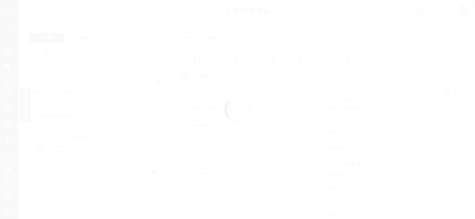
select select "DUE"
select select "20"
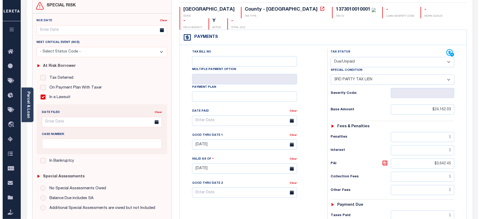
scroll to position [35, 0]
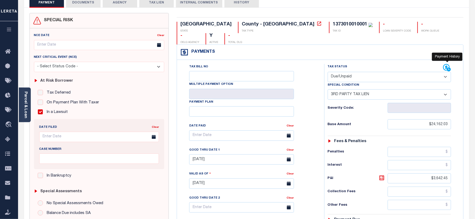
click at [445, 64] on icon at bounding box center [448, 68] width 8 height 8
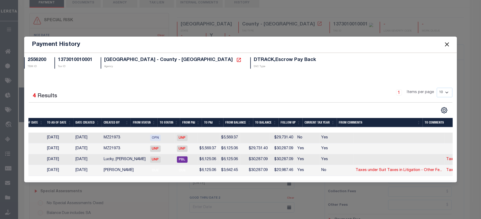
scroll to position [0, 16]
click at [443, 41] on button "Close" at bounding box center [446, 44] width 7 height 7
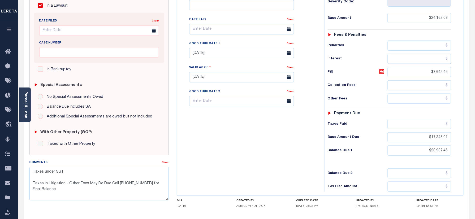
scroll to position [175, 0]
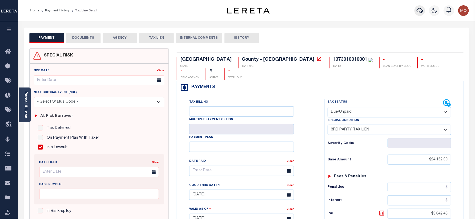
click at [424, 10] on button "button" at bounding box center [420, 10] width 11 height 11
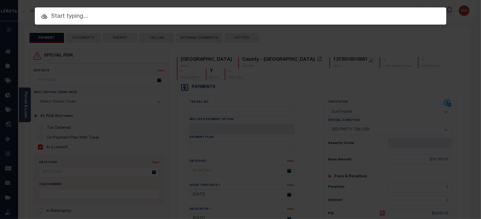
click at [94, 19] on input "text" at bounding box center [240, 16] width 411 height 9
paste input "10076255"
type input "10076255"
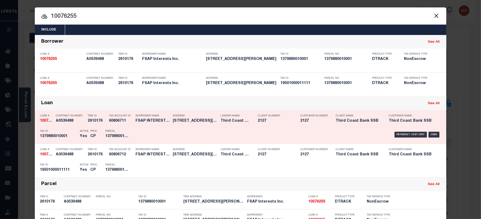
click at [66, 126] on div "Contract Number A0539488" at bounding box center [70, 119] width 29 height 15
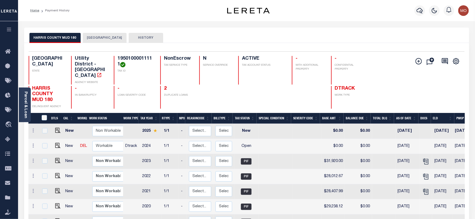
click at [107, 36] on button "[GEOGRAPHIC_DATA]" at bounding box center [105, 38] width 44 height 10
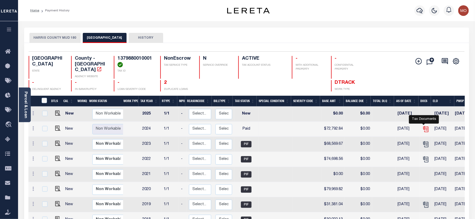
click at [424, 126] on icon "" at bounding box center [426, 128] width 4 height 4
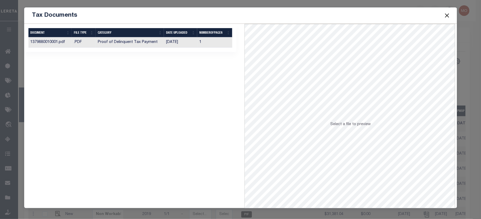
click at [130, 42] on td "Proof of Delinquent Tax Payment" at bounding box center [130, 42] width 69 height 10
click at [448, 14] on button "Close" at bounding box center [446, 15] width 7 height 7
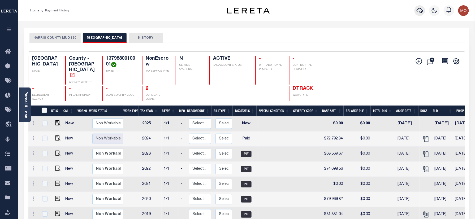
click at [419, 11] on icon "button" at bounding box center [420, 10] width 6 height 6
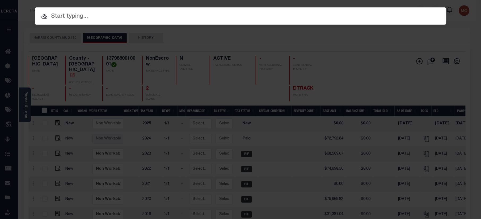
click at [71, 16] on input "text" at bounding box center [240, 16] width 411 height 9
paste input "8001044190"
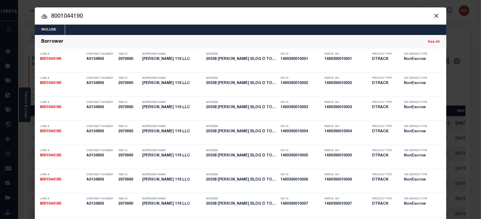
type input "8001044190"
click at [80, 19] on input "8001044190" at bounding box center [240, 16] width 411 height 9
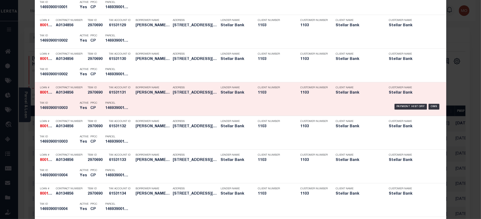
click at [101, 109] on div "Parcel 1469390010003" at bounding box center [117, 106] width 32 height 15
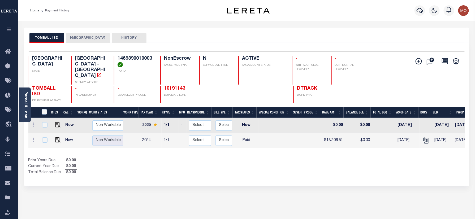
click at [86, 37] on button "[GEOGRAPHIC_DATA]" at bounding box center [88, 38] width 44 height 10
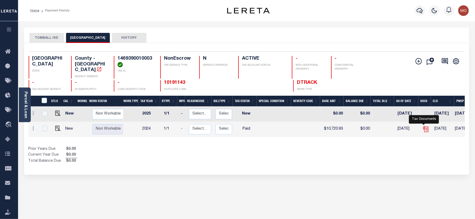
click at [423, 127] on icon "" at bounding box center [426, 129] width 7 height 7
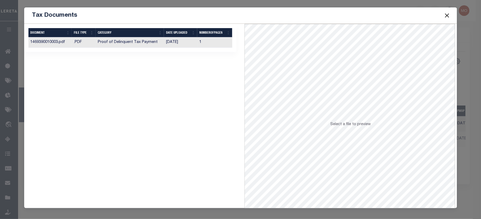
click at [141, 42] on td "Proof of Delinquent Tax Payment" at bounding box center [130, 42] width 69 height 10
click at [444, 13] on button "Close" at bounding box center [446, 15] width 7 height 7
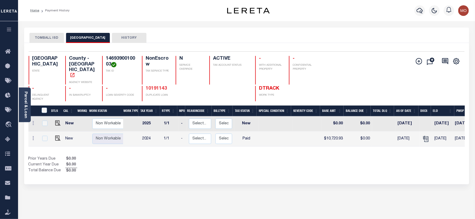
click at [146, 86] on link "10191143" at bounding box center [156, 88] width 21 height 5
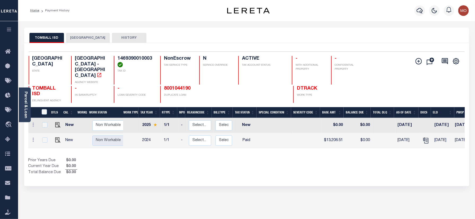
click at [84, 38] on button "[GEOGRAPHIC_DATA]" at bounding box center [88, 38] width 44 height 10
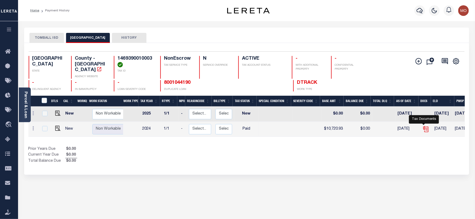
click at [426, 126] on icon "" at bounding box center [426, 129] width 7 height 7
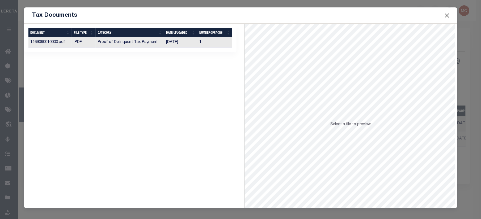
click at [167, 39] on td "[DATE]" at bounding box center [180, 42] width 33 height 10
click at [448, 16] on button "Close" at bounding box center [446, 15] width 7 height 7
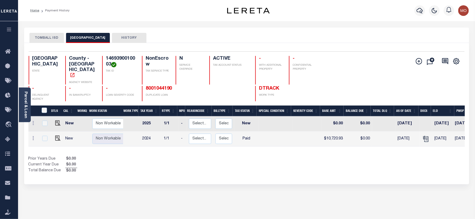
click at [41, 40] on button "TOMBALL ISD" at bounding box center [46, 38] width 35 height 10
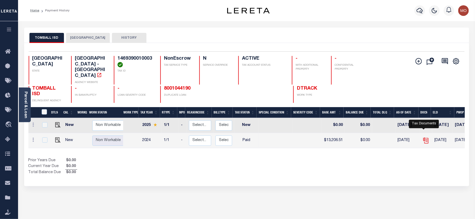
click at [427, 138] on icon "" at bounding box center [427, 141] width 4 height 6
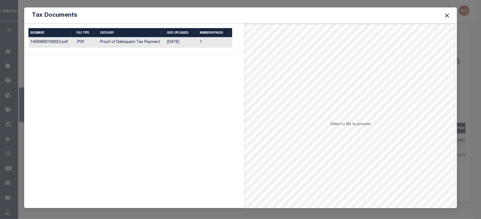
click at [105, 44] on td "Proof of Delinquent Tax Payment" at bounding box center [131, 42] width 67 height 10
